Goal: Information Seeking & Learning: Learn about a topic

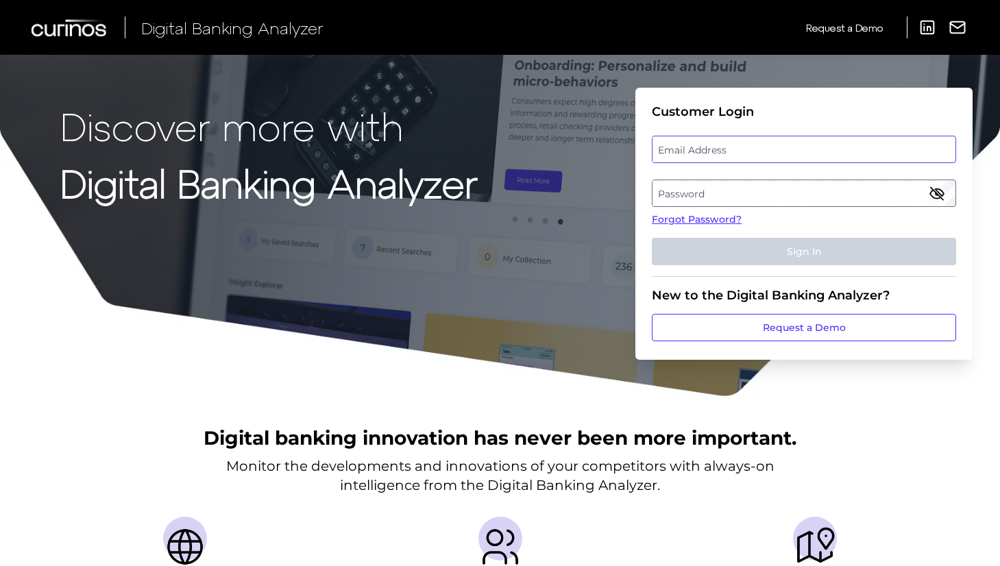
type input "[EMAIL_ADDRESS][DOMAIN_NAME]"
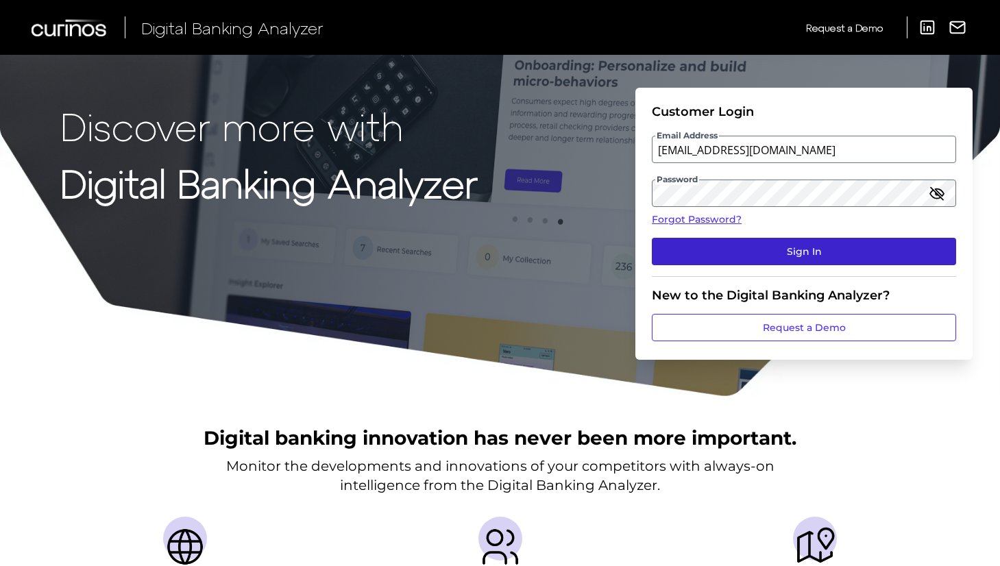
click at [782, 256] on button "Sign In" at bounding box center [804, 251] width 304 height 27
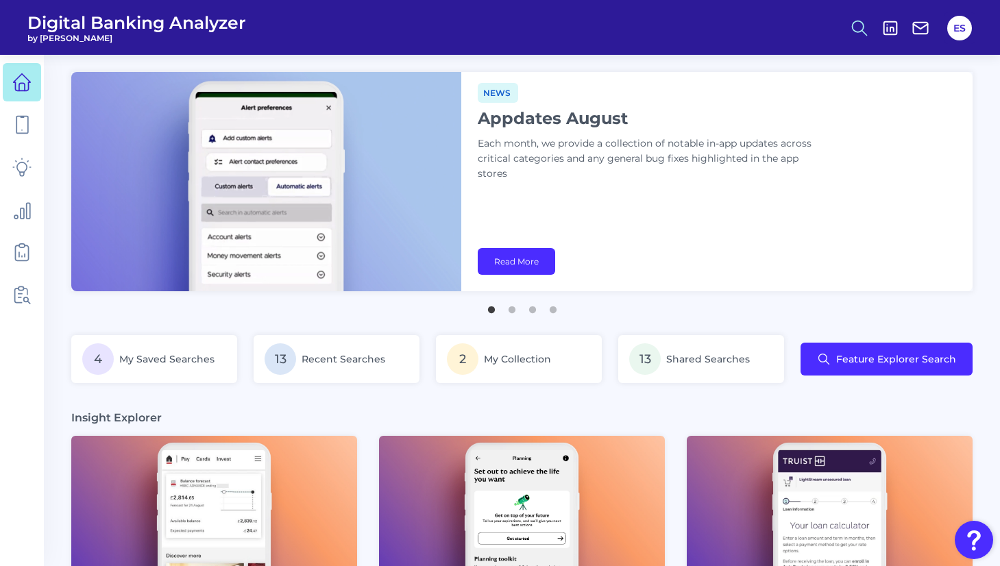
click at [854, 20] on icon at bounding box center [859, 28] width 19 height 19
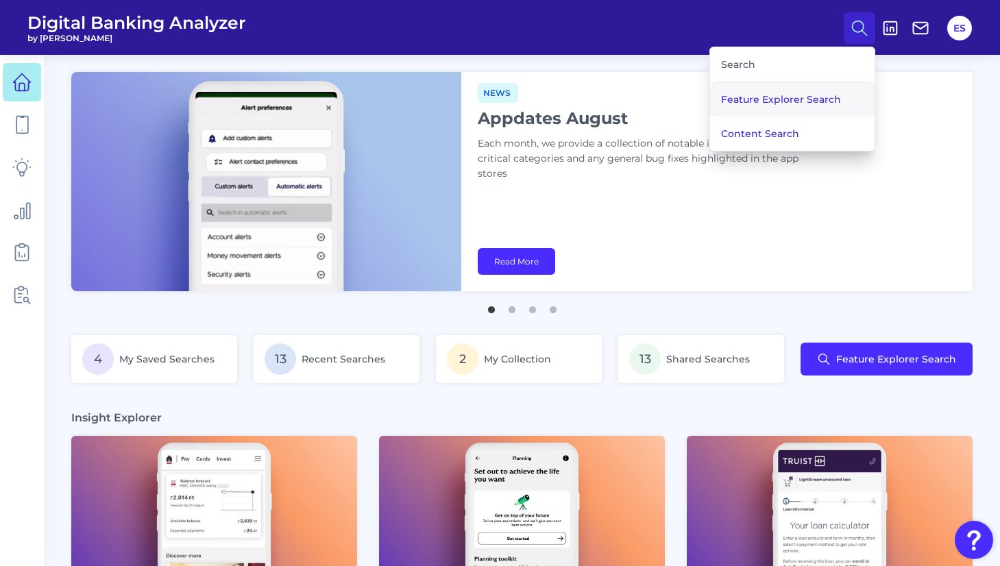
click at [766, 97] on button "Feature Explorer Search" at bounding box center [792, 99] width 165 height 34
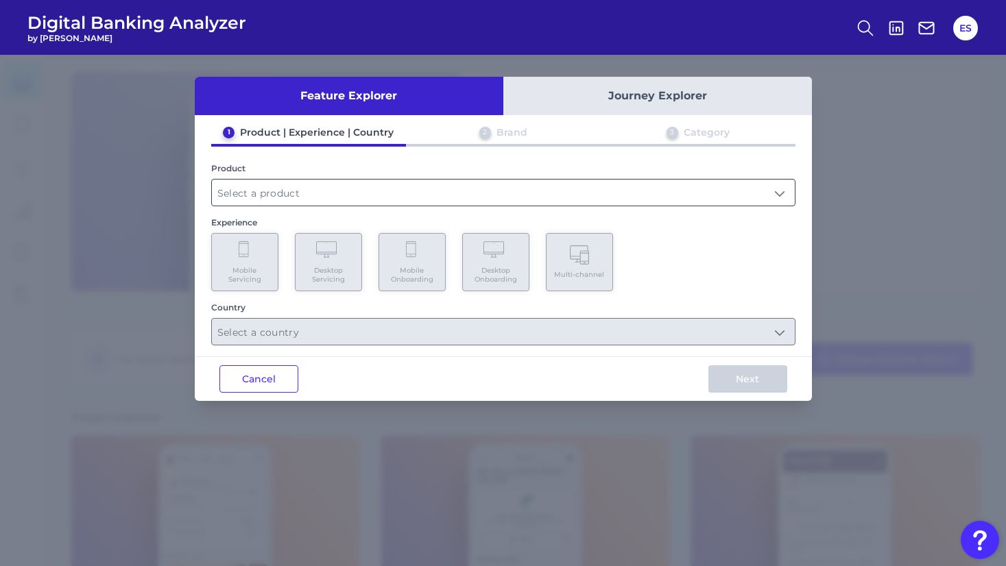
click at [340, 191] on input "text" at bounding box center [503, 193] width 583 height 26
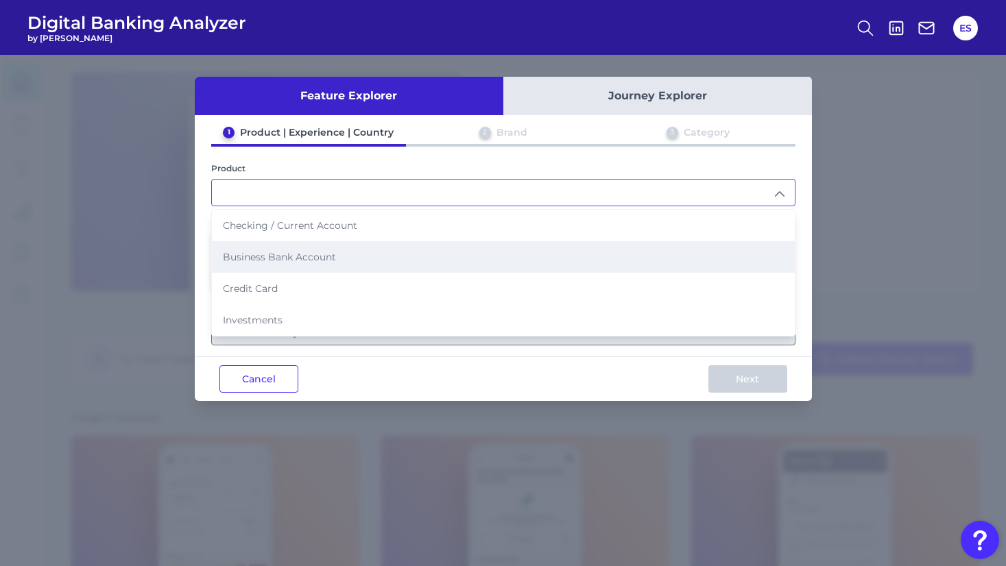
click at [302, 255] on span "Business Bank Account" at bounding box center [279, 257] width 113 height 12
type input "Business Bank Account"
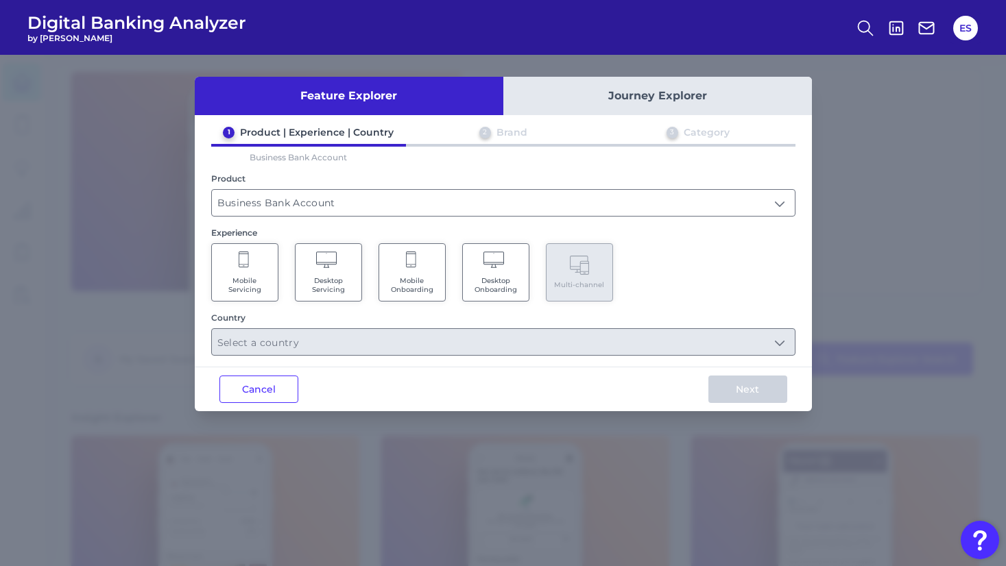
click at [492, 270] on icon at bounding box center [495, 261] width 24 height 19
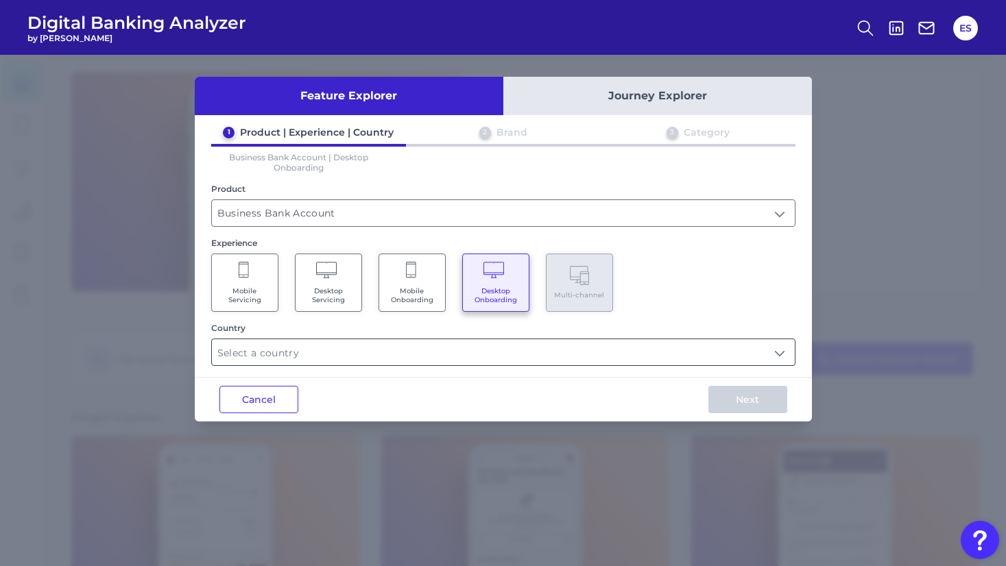
click at [330, 360] on input "text" at bounding box center [503, 352] width 583 height 26
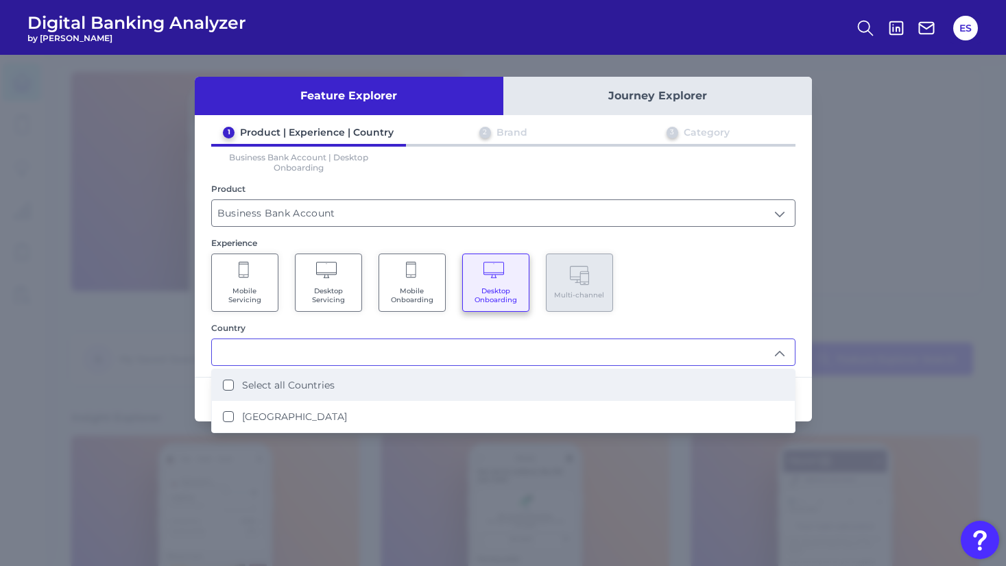
click at [298, 387] on label "Select all Countries" at bounding box center [288, 385] width 93 height 12
type input "Select all Countries"
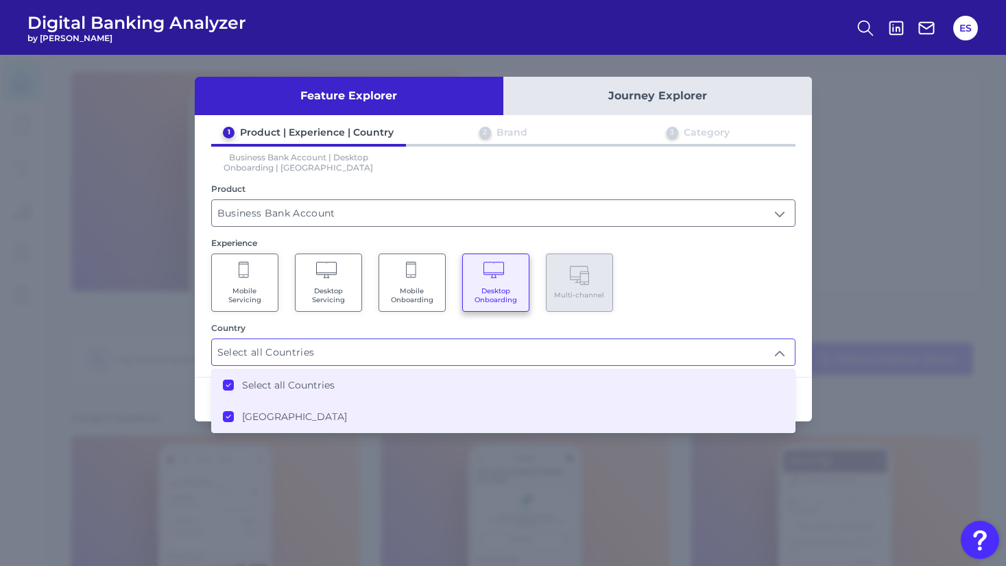
click at [760, 301] on div "Mobile Servicing Desktop Servicing Mobile Onboarding Desktop Onboarding Multi-c…" at bounding box center [503, 283] width 584 height 58
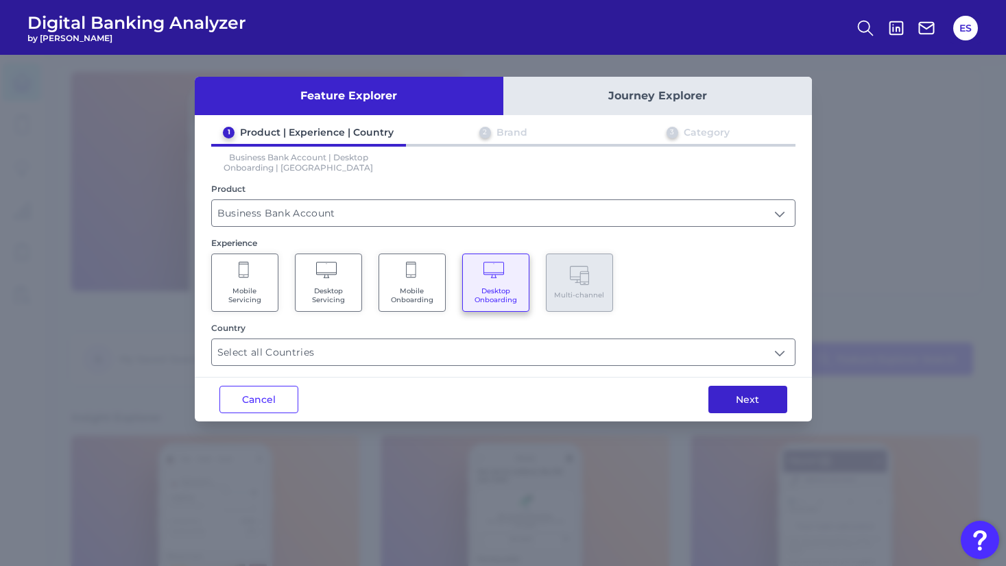
click at [757, 402] on button "Next" at bounding box center [747, 399] width 79 height 27
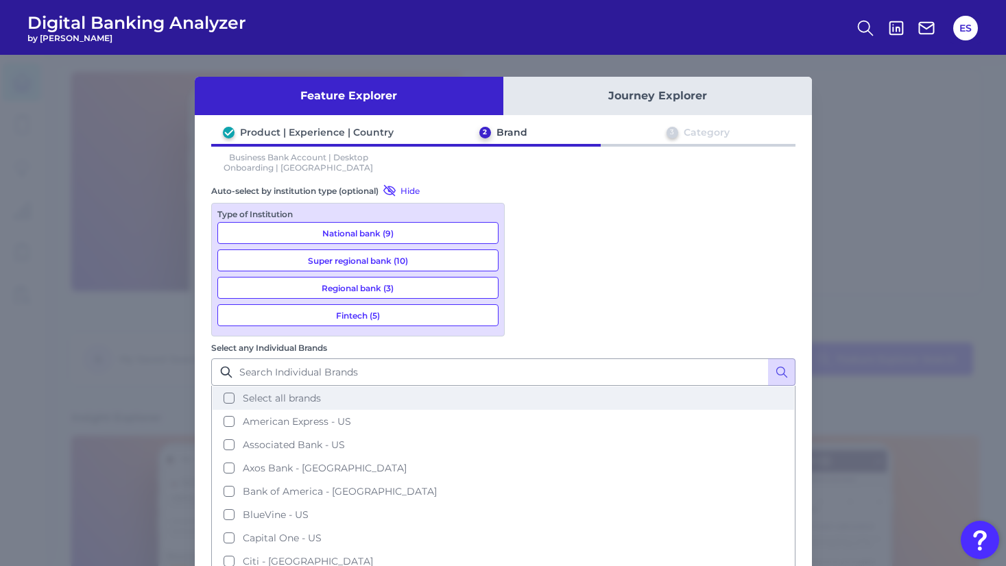
click at [525, 387] on button "Select all brands" at bounding box center [503, 398] width 581 height 23
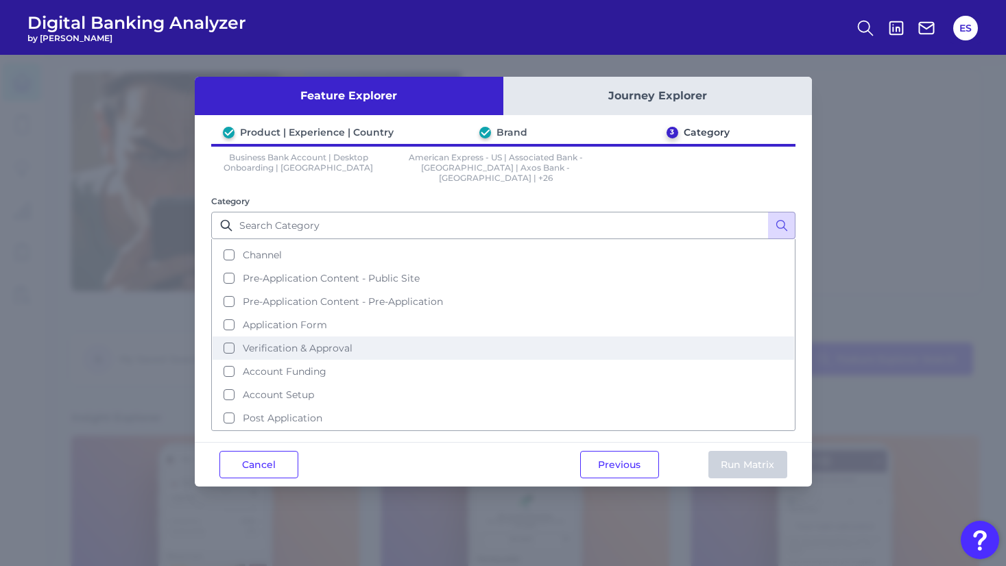
scroll to position [20, 0]
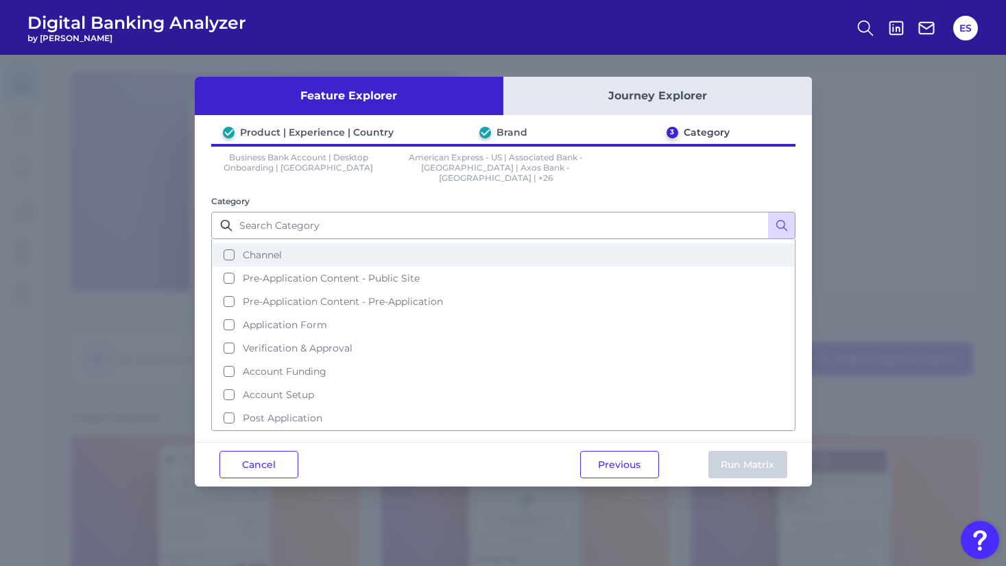
click at [267, 249] on span "Channel" at bounding box center [262, 255] width 39 height 12
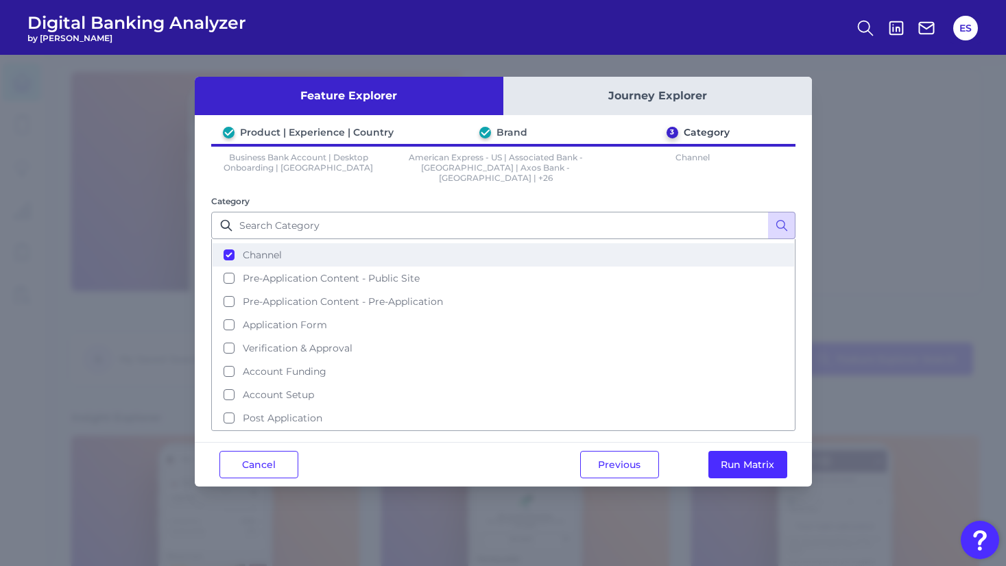
click at [272, 249] on span "Channel" at bounding box center [262, 255] width 39 height 12
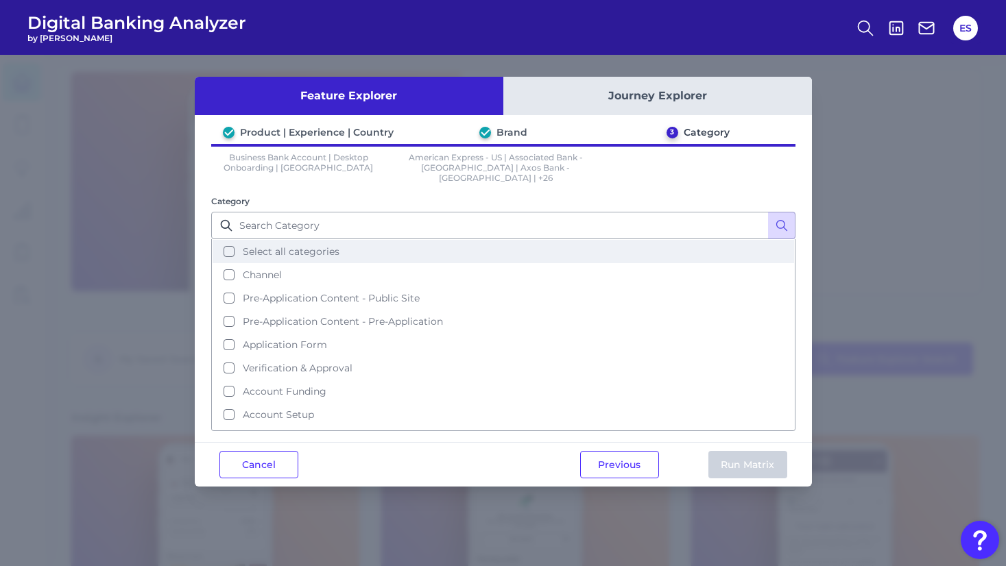
scroll to position [0, 0]
click at [273, 245] on span "Select all categories" at bounding box center [291, 251] width 97 height 12
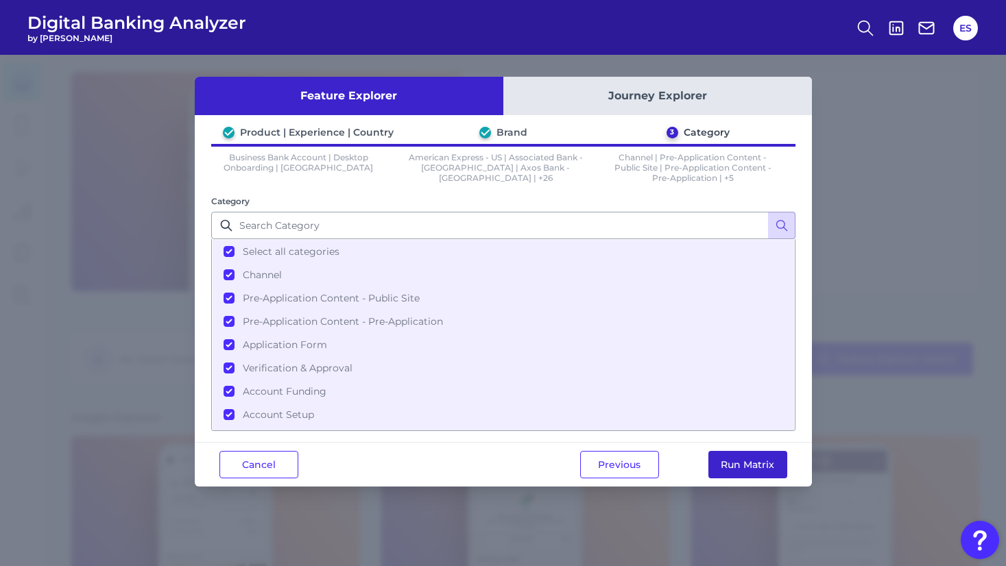
click at [749, 465] on button "Run Matrix" at bounding box center [747, 464] width 79 height 27
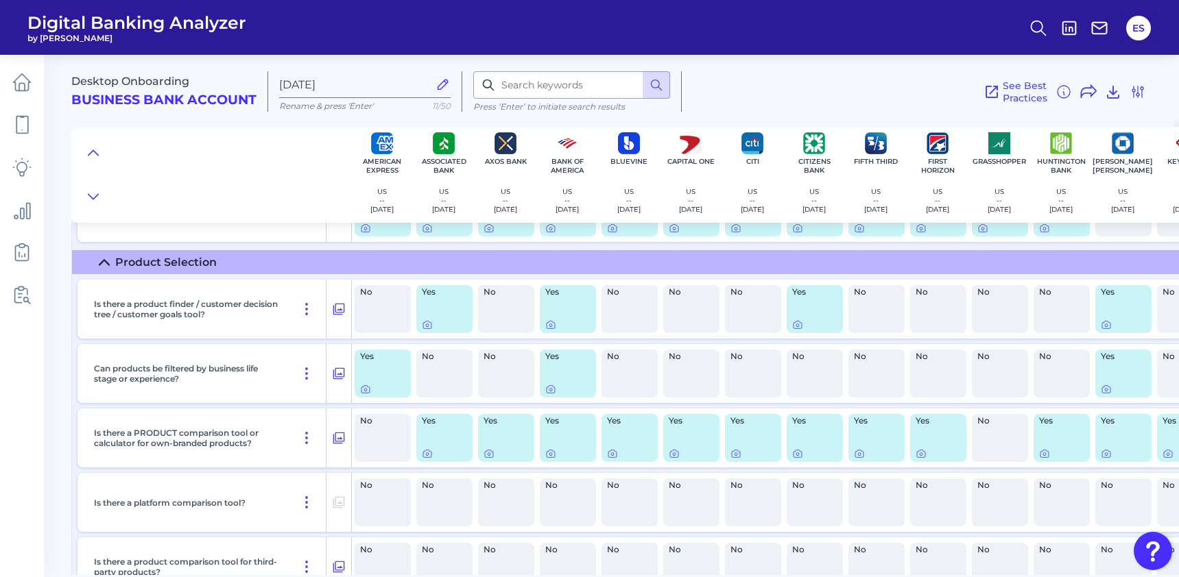
scroll to position [1205, 0]
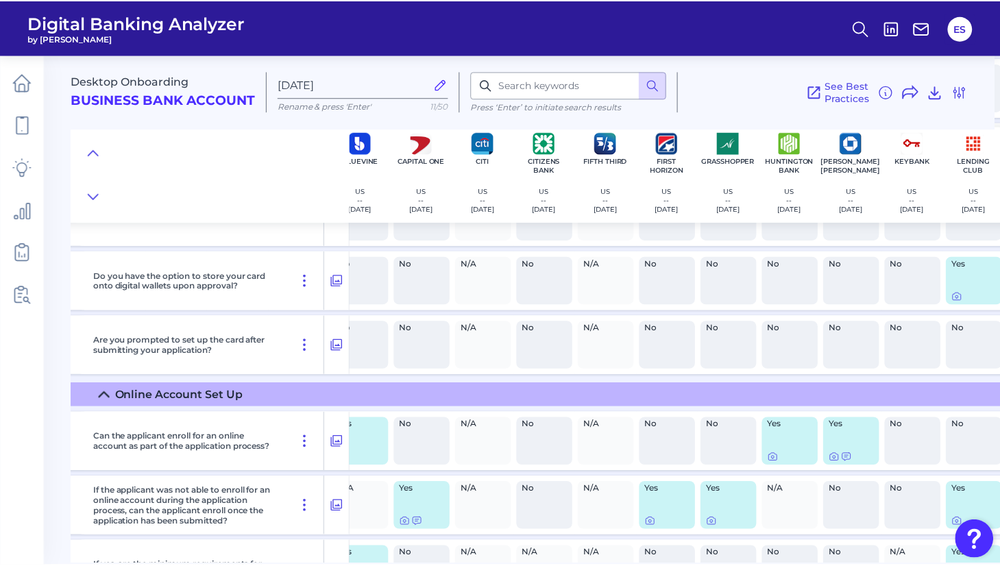
scroll to position [10628, 267]
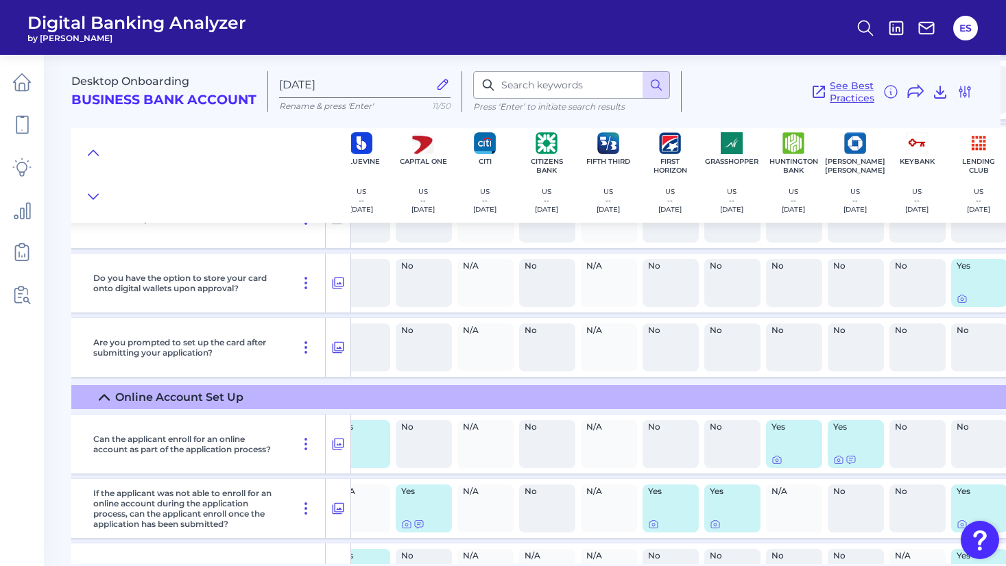
click at [837, 85] on span "See Best Practices" at bounding box center [852, 92] width 45 height 25
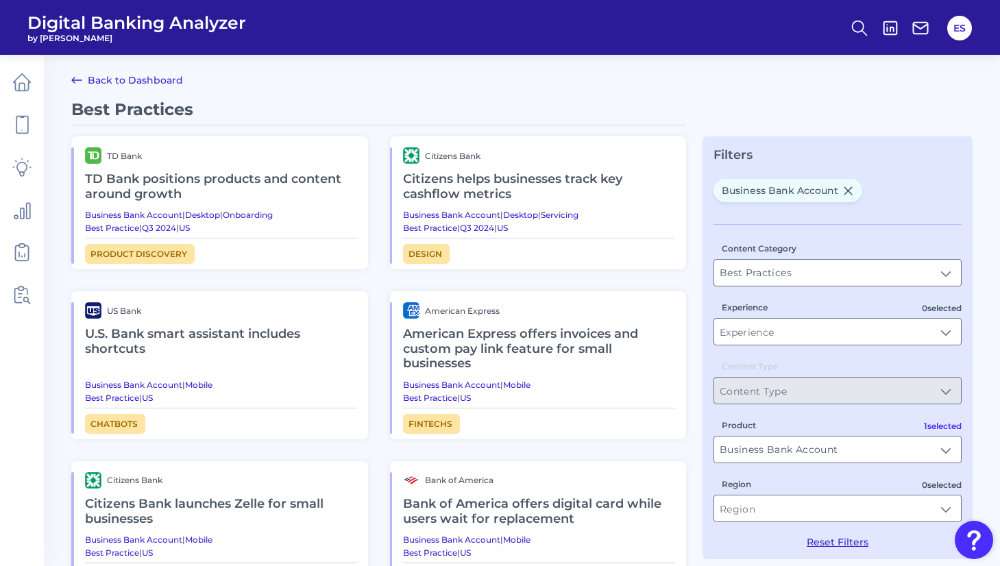
click at [90, 80] on link "Back to Dashboard" at bounding box center [127, 80] width 112 height 16
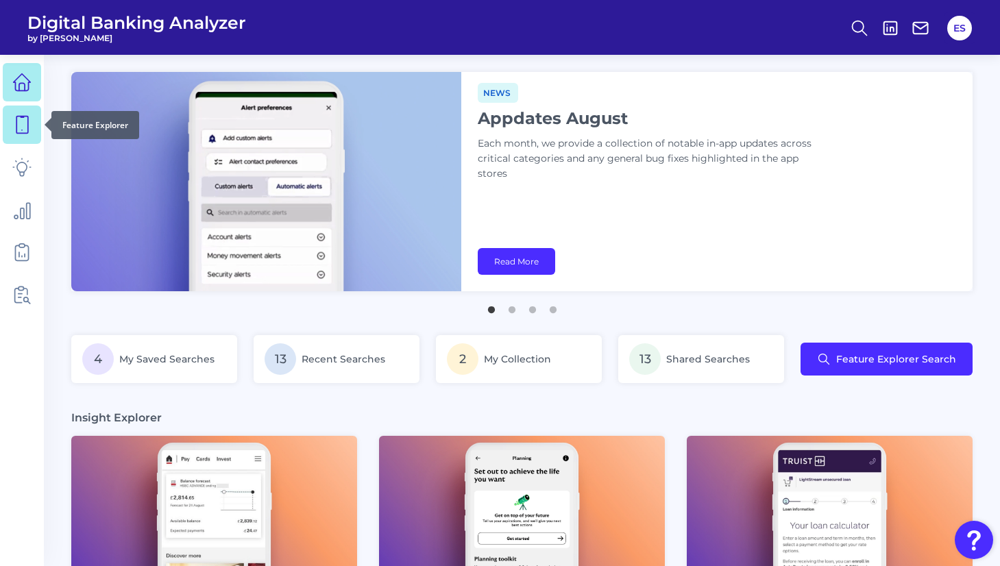
click at [23, 131] on icon at bounding box center [21, 124] width 19 height 19
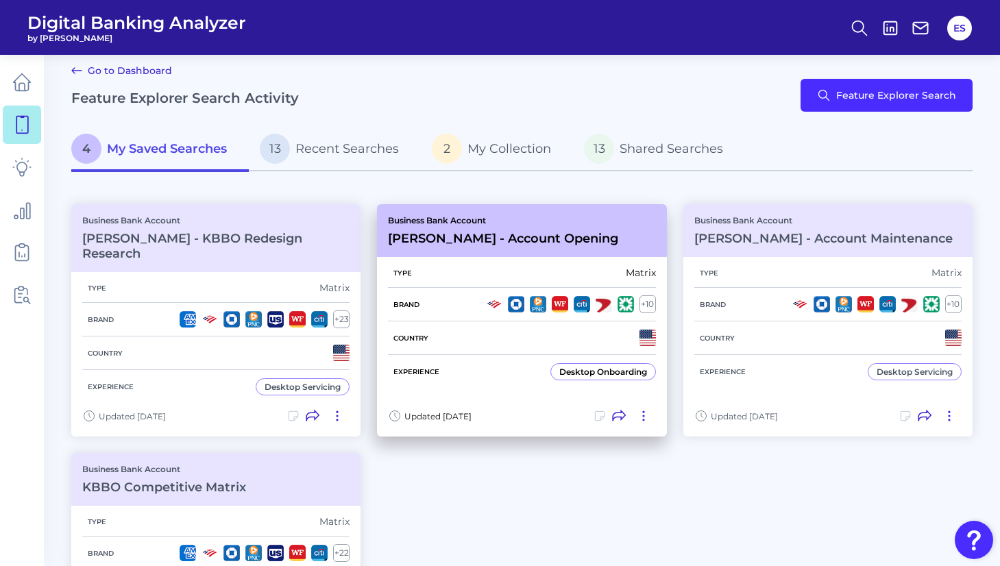
scroll to position [10, 0]
click at [559, 246] on div "Business Bank Account [PERSON_NAME] - Account Opening" at bounding box center [521, 230] width 289 height 53
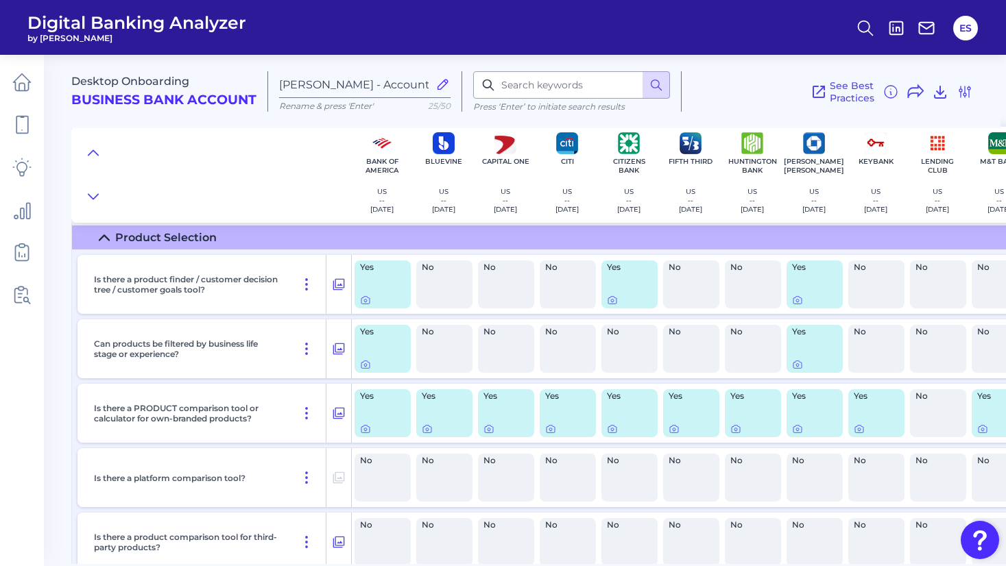
scroll to position [1222, 0]
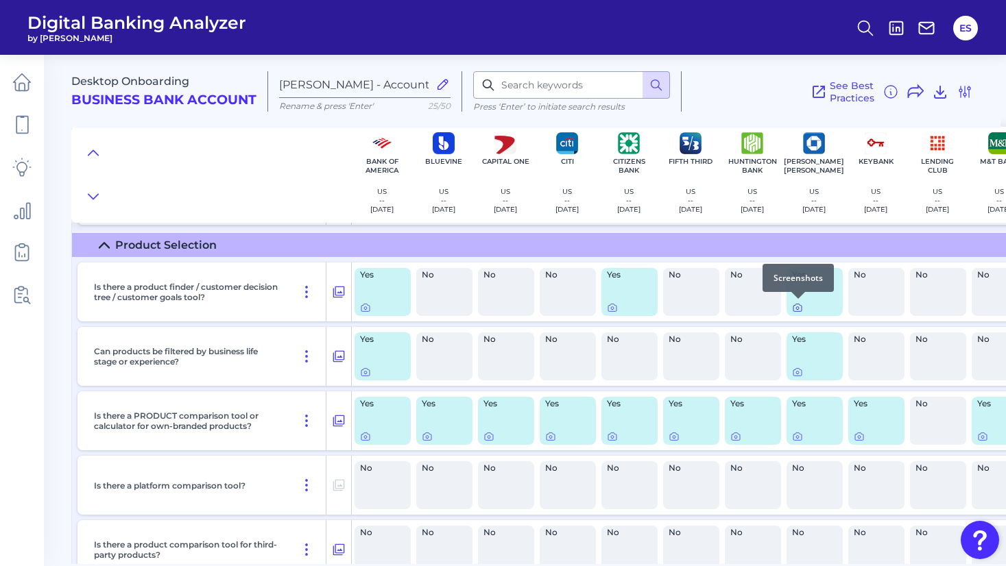
click at [797, 306] on icon at bounding box center [797, 307] width 11 height 11
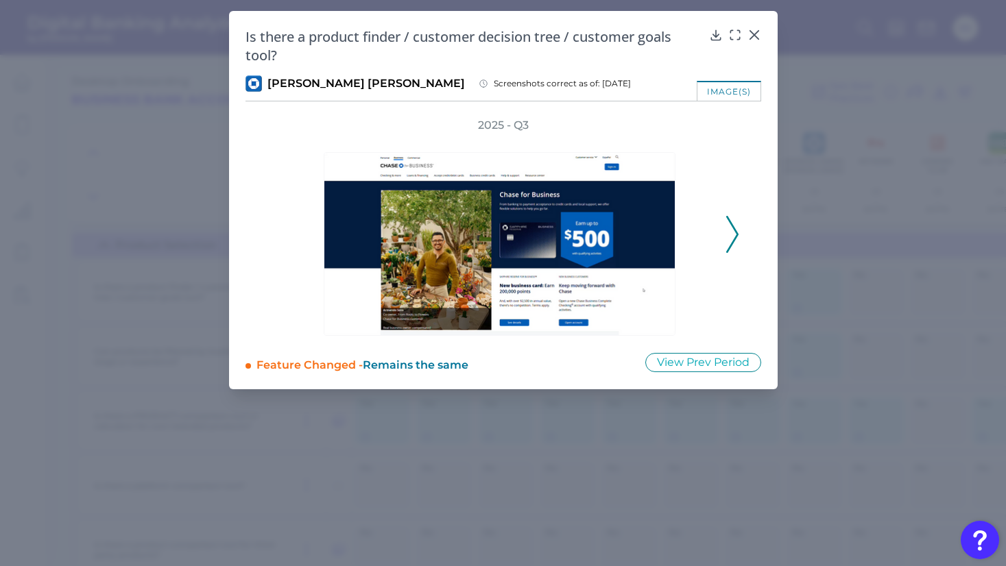
click at [736, 227] on icon at bounding box center [732, 234] width 12 height 37
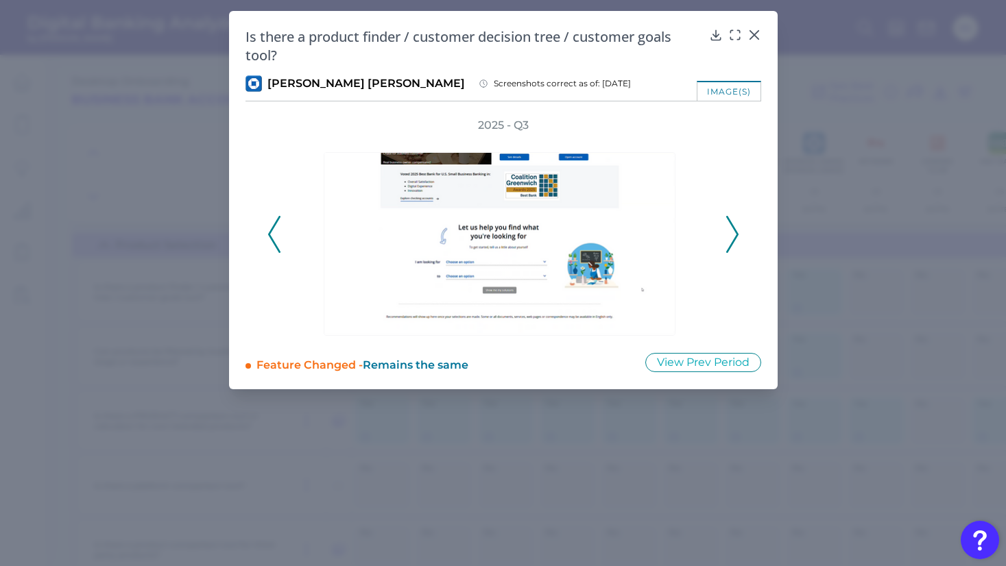
click at [736, 227] on icon at bounding box center [732, 234] width 12 height 37
click at [735, 230] on polyline at bounding box center [732, 234] width 10 height 35
click at [679, 138] on icon at bounding box center [674, 140] width 16 height 16
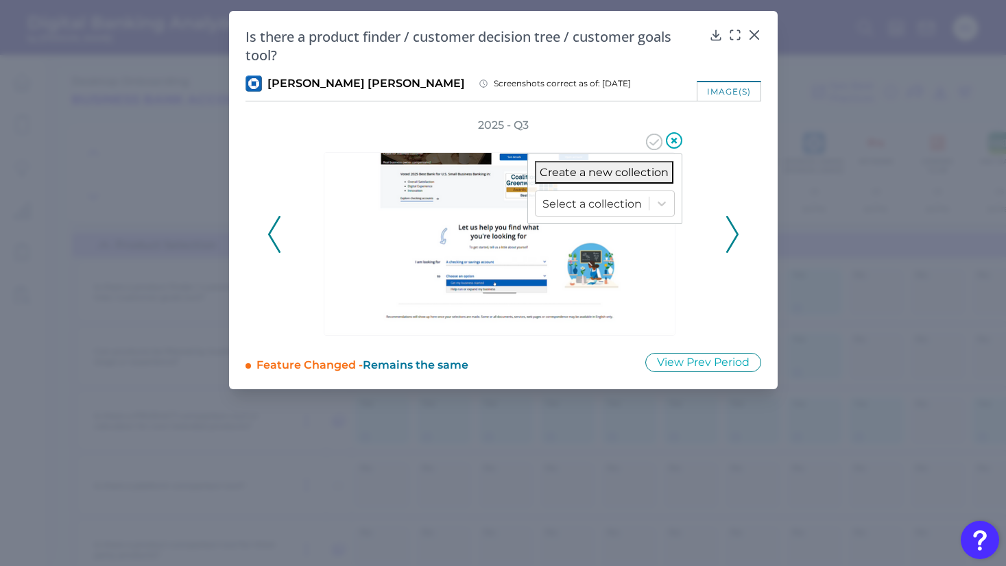
click at [504, 278] on img at bounding box center [500, 244] width 352 height 184
click at [659, 272] on img at bounding box center [500, 244] width 352 height 184
click at [732, 237] on icon at bounding box center [732, 234] width 12 height 37
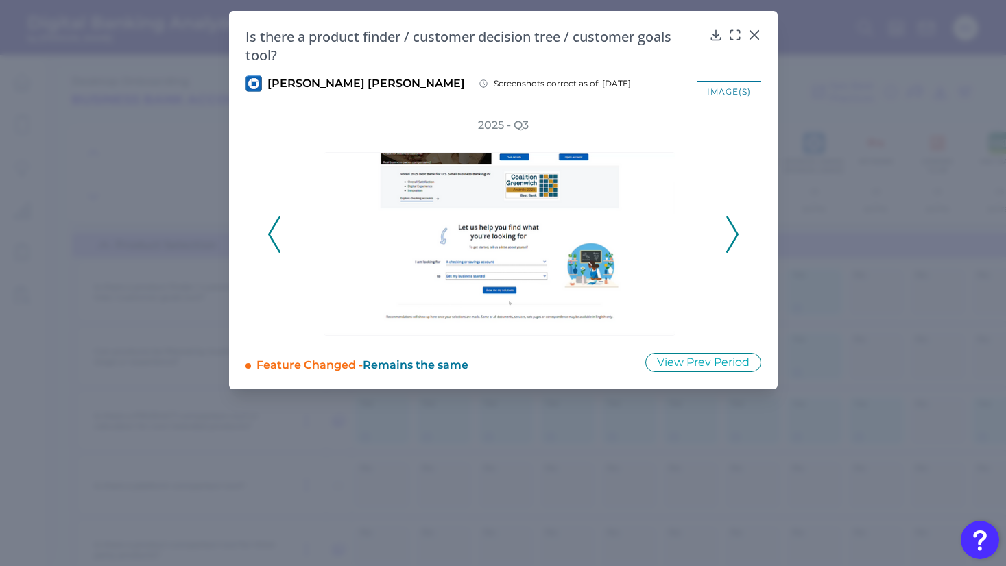
click at [732, 237] on icon at bounding box center [732, 234] width 12 height 37
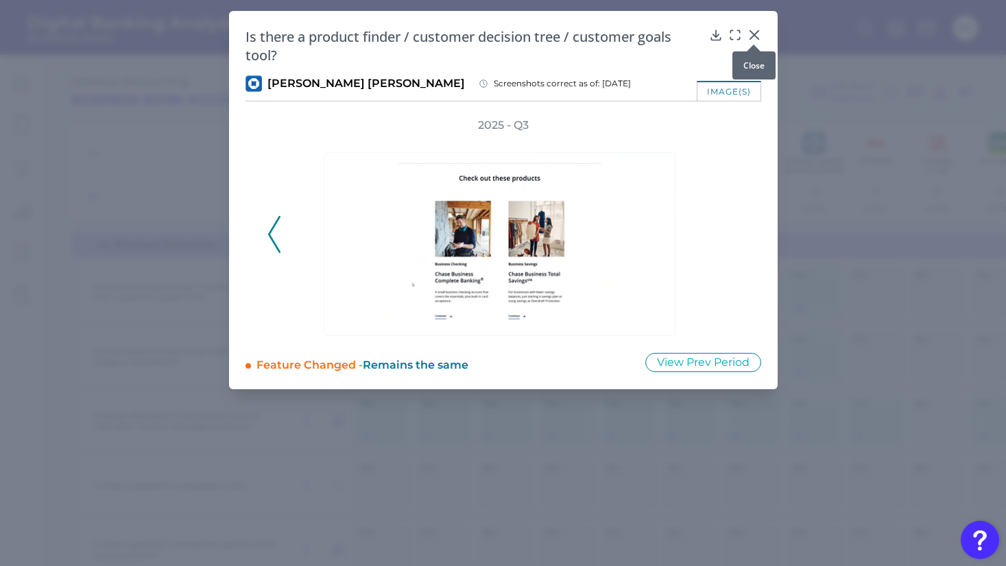
click at [752, 32] on icon at bounding box center [754, 35] width 14 height 14
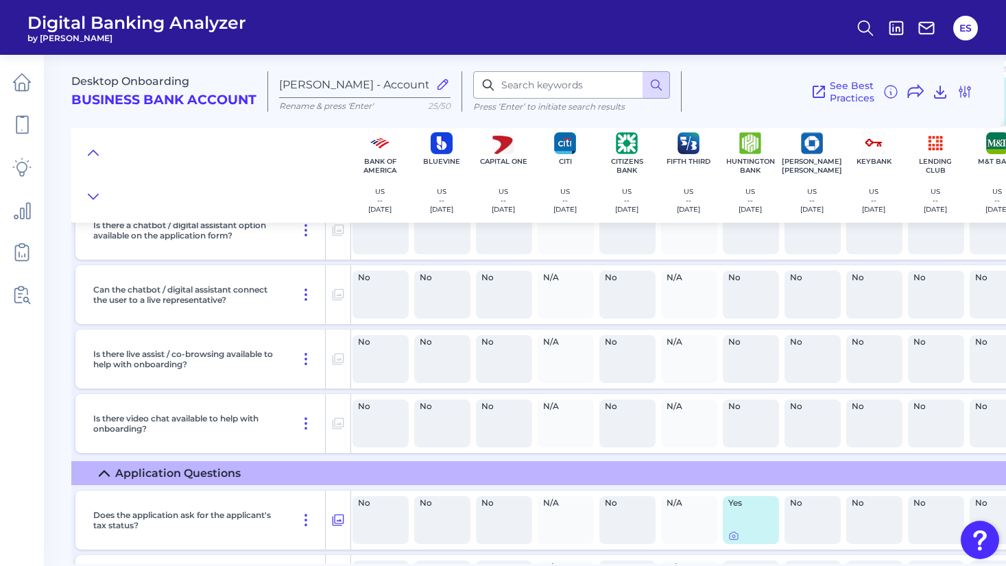
scroll to position [5017, 2]
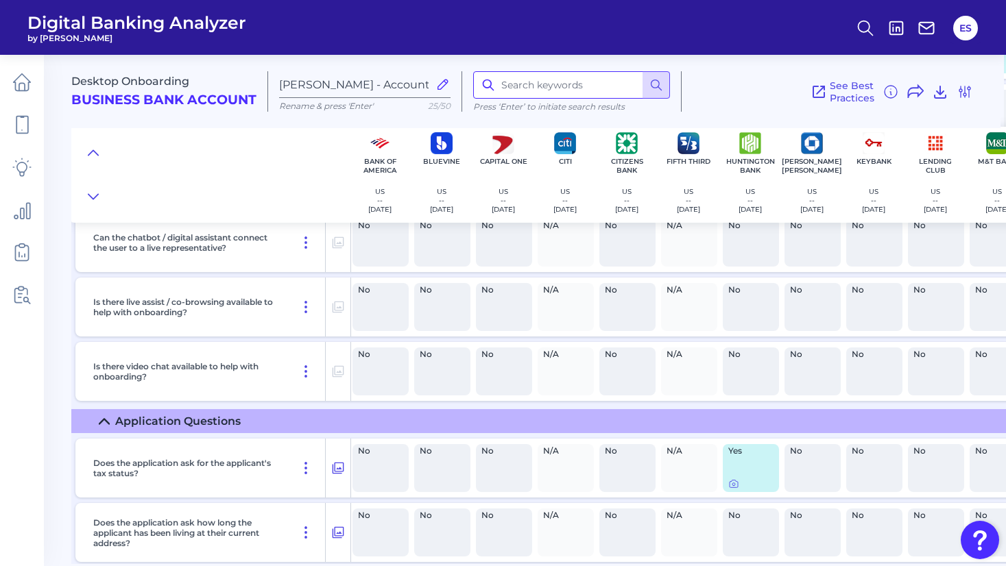
click at [533, 85] on input at bounding box center [571, 84] width 197 height 27
type input "merchant"
